Goal: Task Accomplishment & Management: Manage account settings

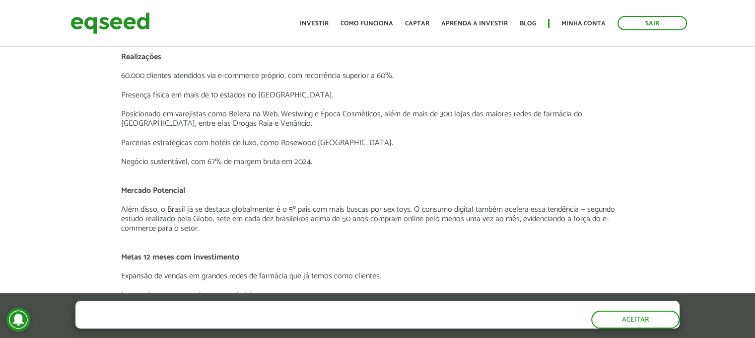
scroll to position [0, 7]
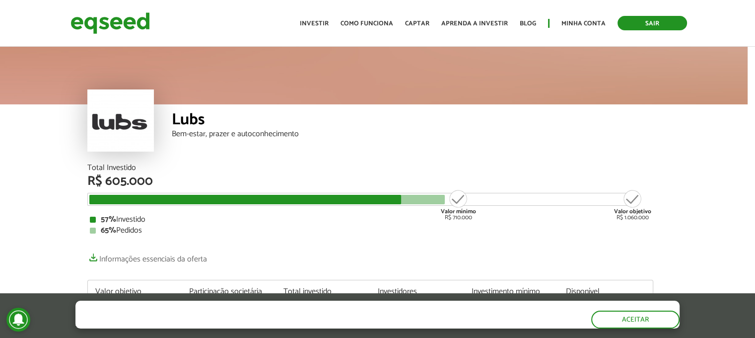
click at [652, 23] on link "Sair" at bounding box center [653, 23] width 70 height 14
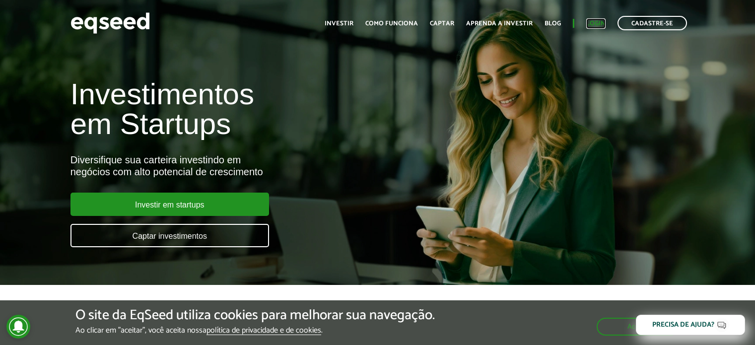
click at [597, 23] on link "Login" at bounding box center [596, 23] width 19 height 6
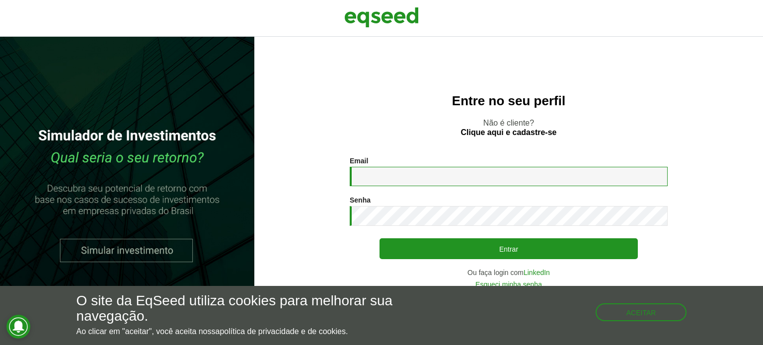
type input "**********"
